Goal: Task Accomplishment & Management: Manage account settings

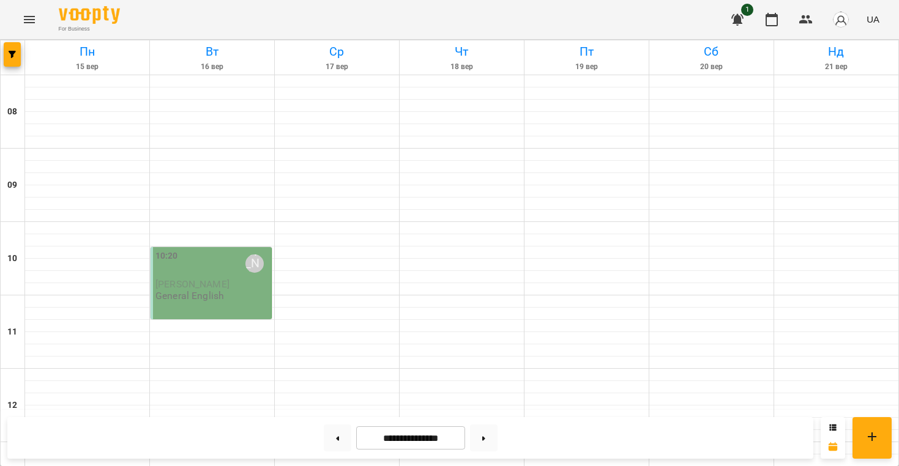
scroll to position [765, 0]
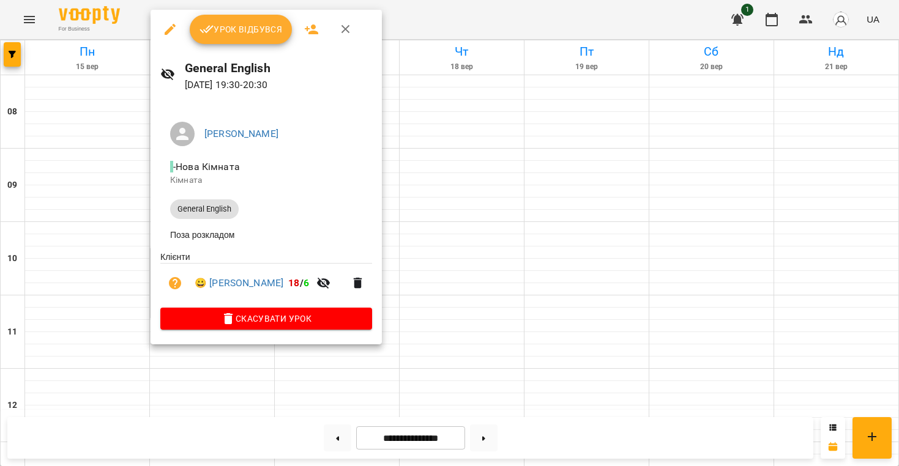
click at [507, 182] on div at bounding box center [449, 233] width 899 height 466
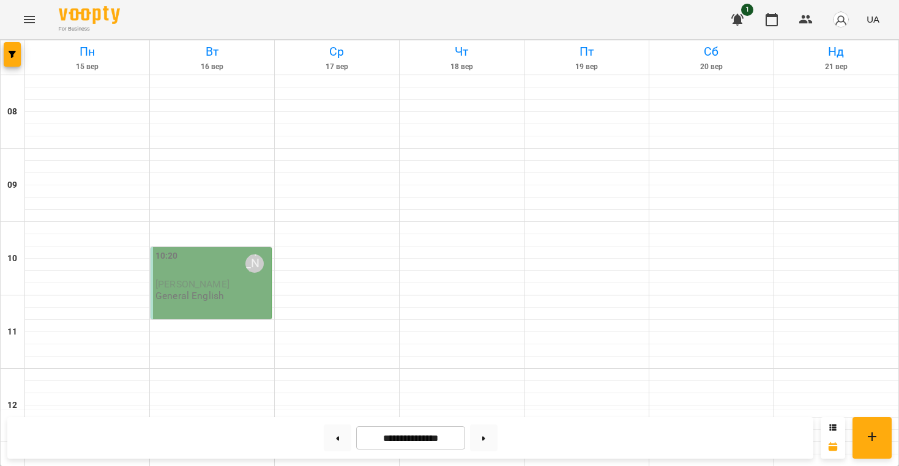
scroll to position [-1, 0]
click at [221, 270] on div "10:20 Балан Софія" at bounding box center [211, 264] width 113 height 28
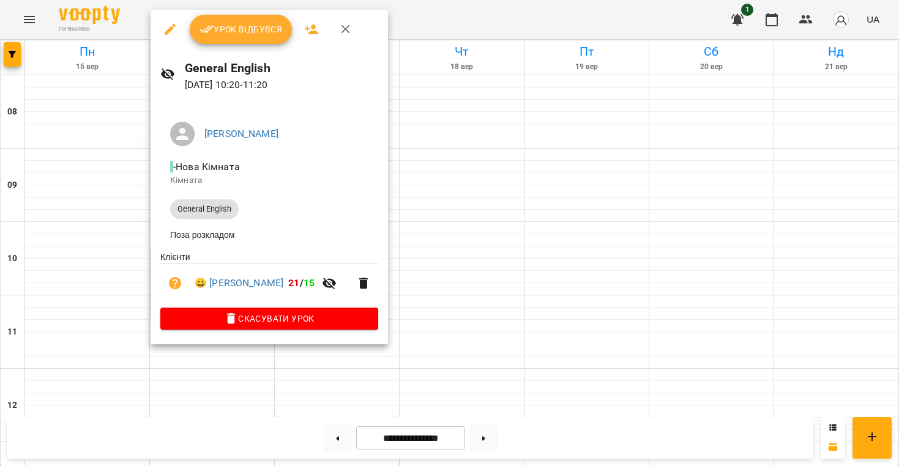
click at [255, 34] on span "Урок відбувся" at bounding box center [240, 29] width 83 height 15
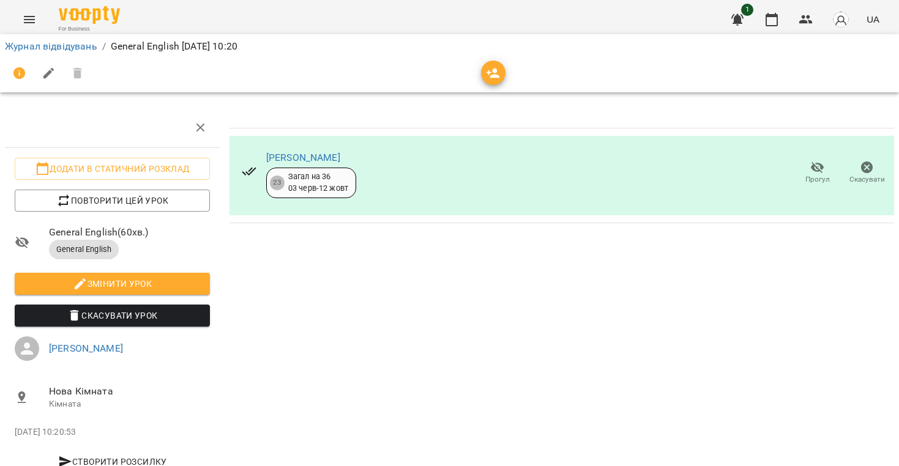
click at [32, 53] on div "Журнал відвідувань / General English вт, 16 вер 2025 10:20" at bounding box center [449, 47] width 894 height 20
click at [33, 51] on link "Журнал відвідувань" at bounding box center [51, 46] width 92 height 12
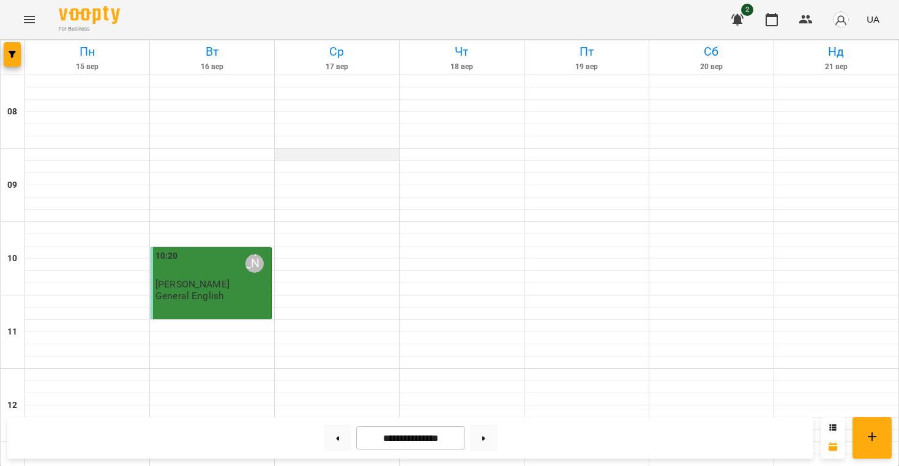
click at [327, 155] on div at bounding box center [337, 155] width 124 height 12
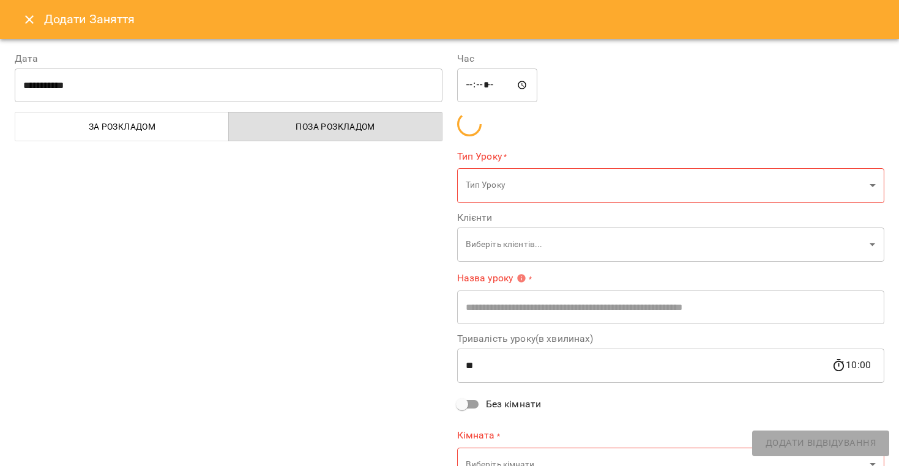
type input "**********"
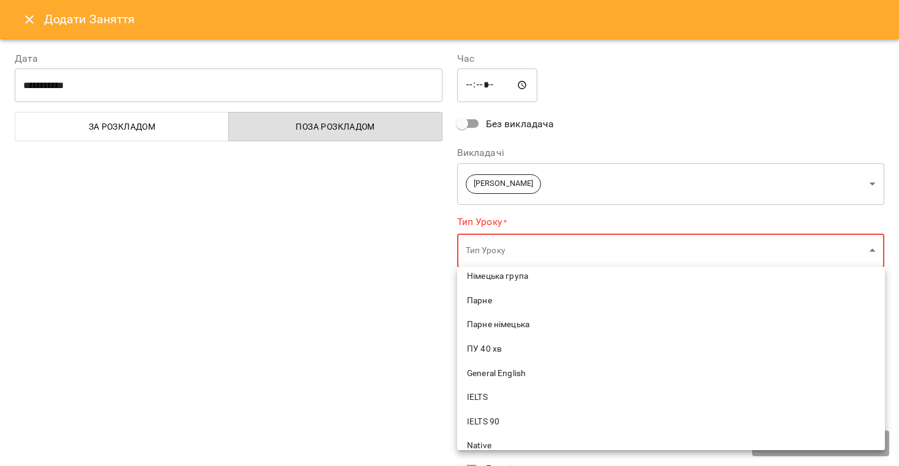
scroll to position [326, 0]
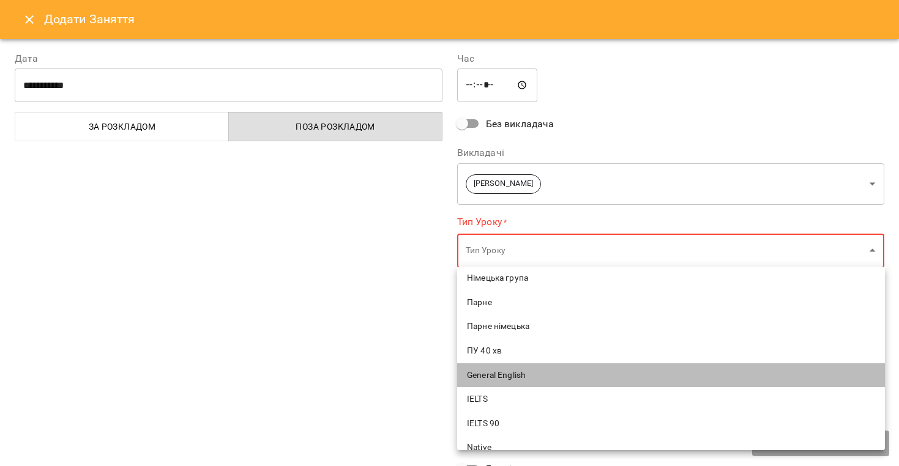
click at [507, 370] on span "General English" at bounding box center [671, 376] width 408 height 12
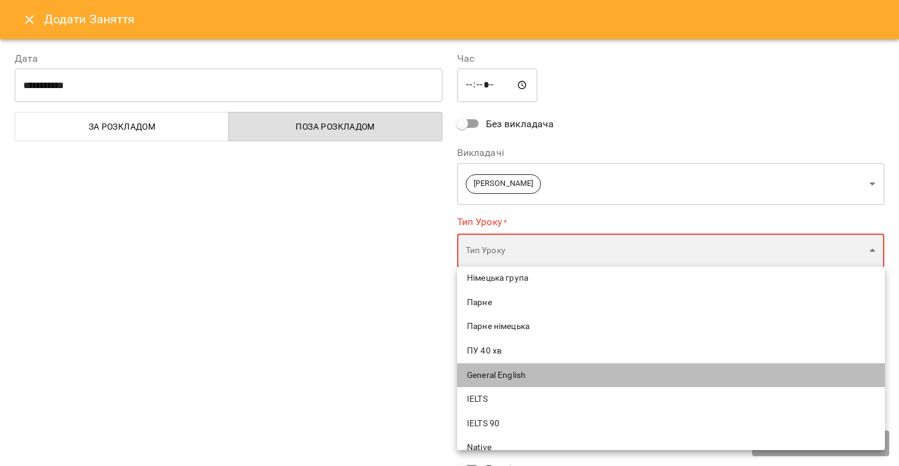
type input "**********"
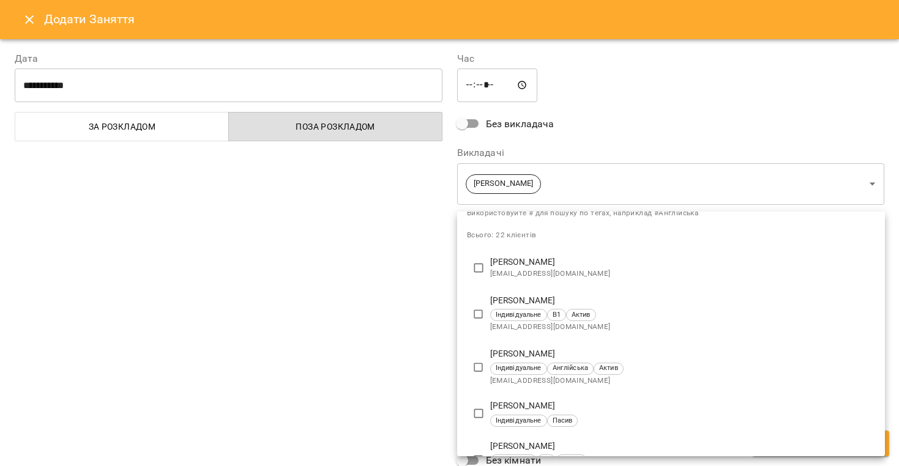
scroll to position [42, 0]
type input "**********"
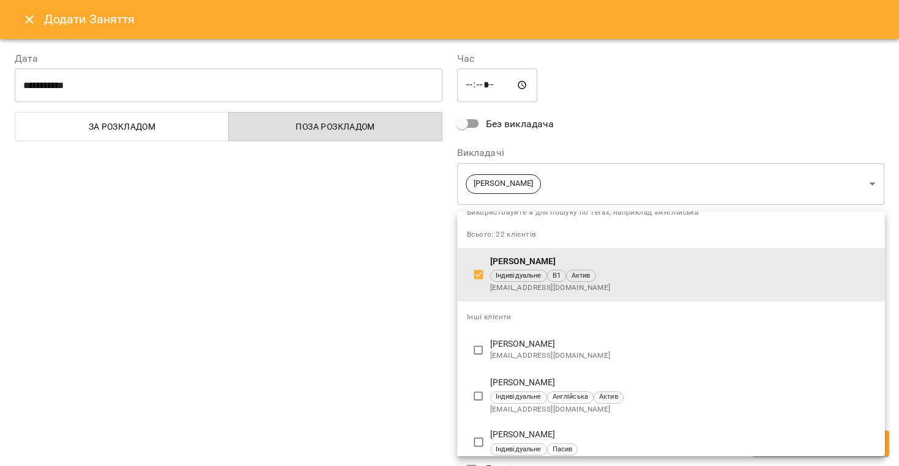
click at [345, 367] on div at bounding box center [449, 233] width 899 height 466
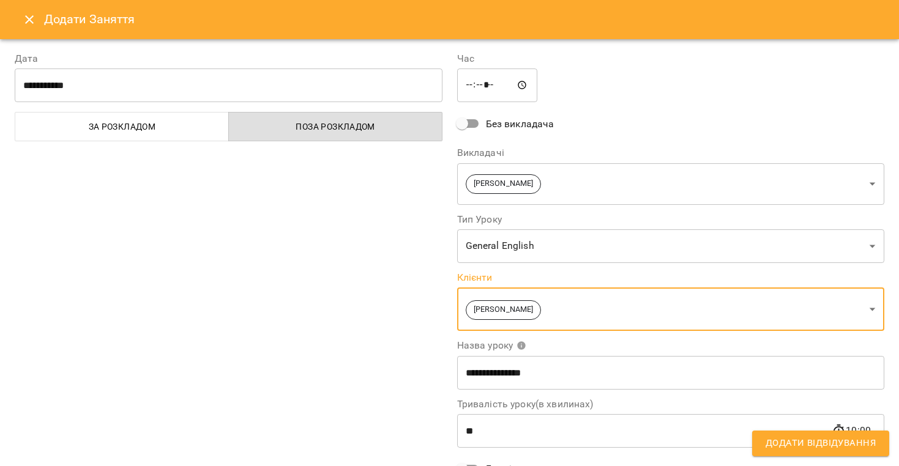
click at [803, 447] on span "Додати Відвідування" at bounding box center [820, 444] width 110 height 16
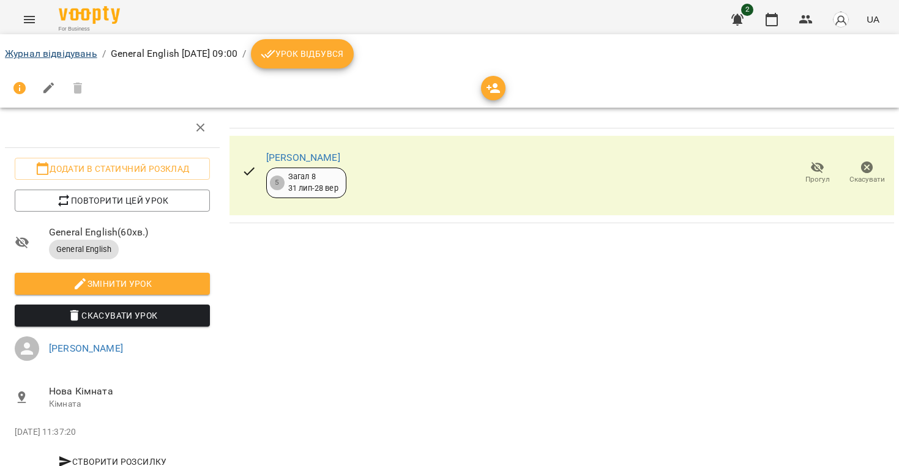
click at [74, 50] on link "Журнал відвідувань" at bounding box center [51, 54] width 92 height 12
